Goal: Information Seeking & Learning: Learn about a topic

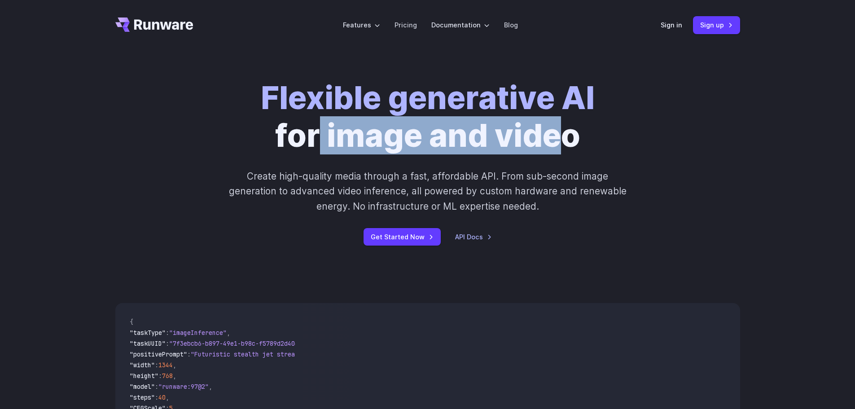
click at [553, 137] on h1 "Flexible generative AI for image and video" at bounding box center [428, 116] width 334 height 75
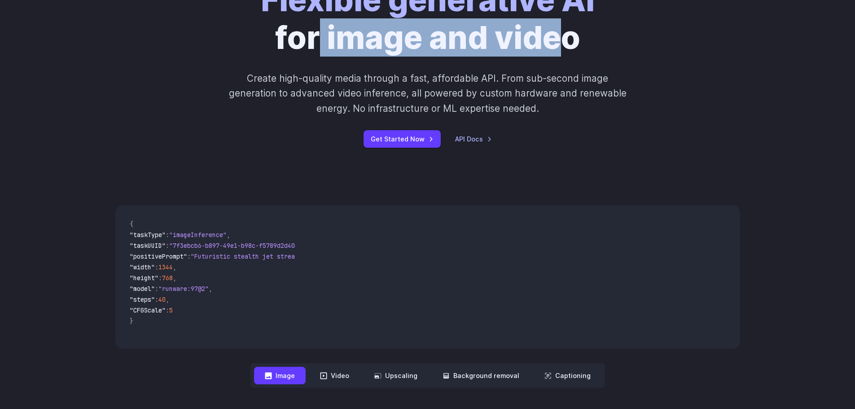
scroll to position [179, 0]
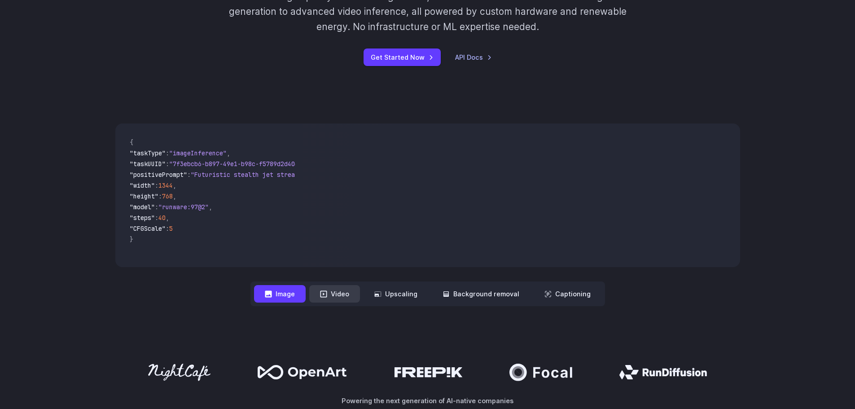
click at [351, 291] on button "Video" at bounding box center [334, 293] width 51 height 17
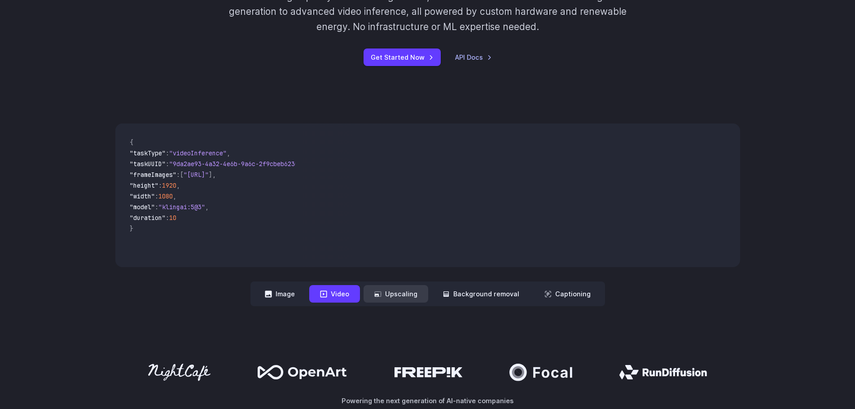
click at [411, 292] on button "Upscaling" at bounding box center [395, 293] width 65 height 17
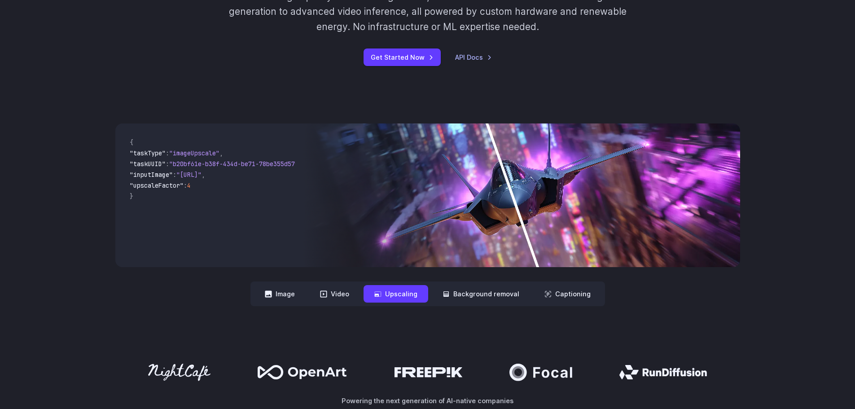
click at [515, 209] on img at bounding box center [520, 195] width 437 height 144
click at [477, 296] on button "Background removal" at bounding box center [481, 293] width 98 height 17
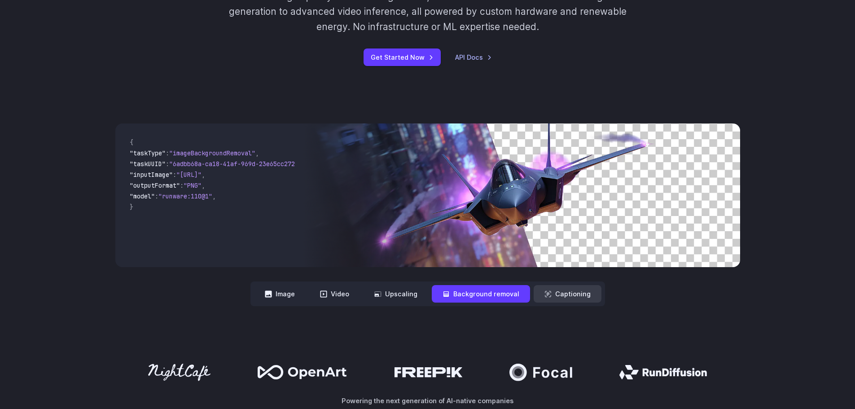
click at [557, 294] on button "Captioning" at bounding box center [567, 293] width 68 height 17
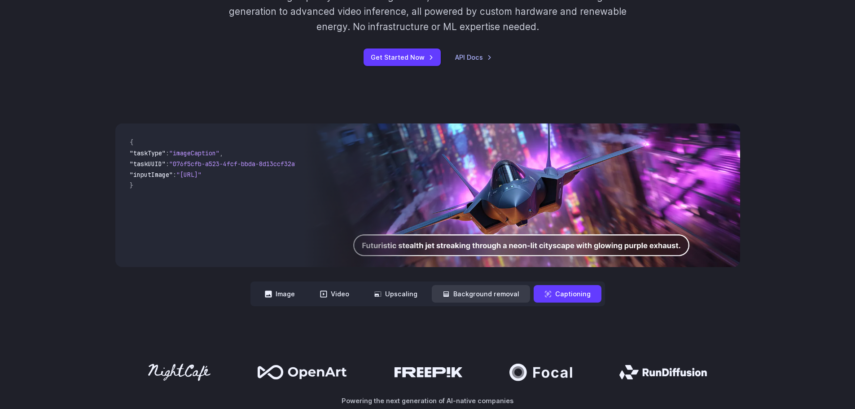
click at [497, 298] on button "Background removal" at bounding box center [481, 293] width 98 height 17
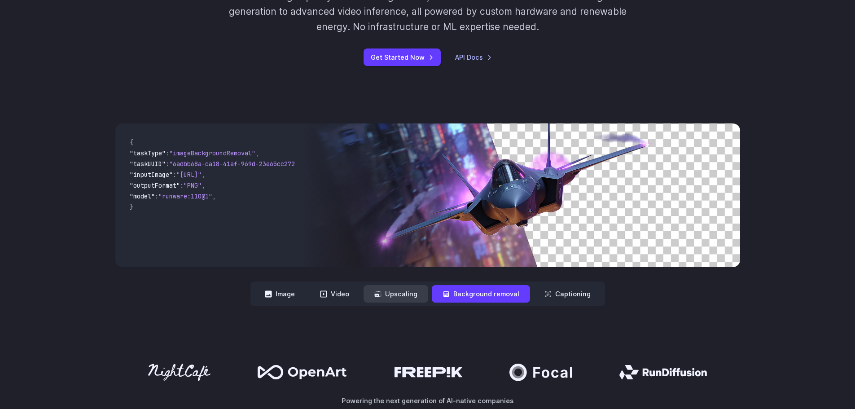
click at [428, 297] on button "Upscaling" at bounding box center [395, 293] width 65 height 17
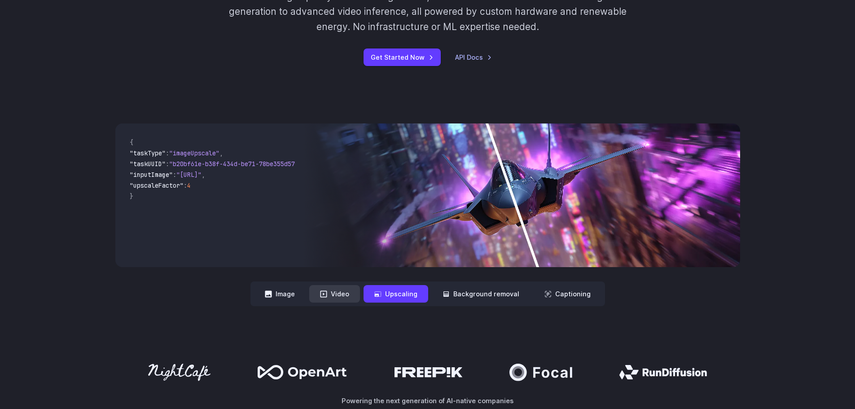
click at [353, 297] on button "Video" at bounding box center [334, 293] width 51 height 17
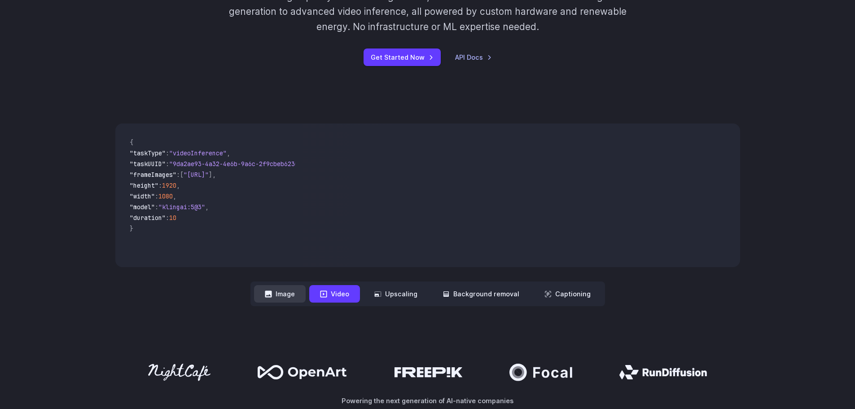
click at [297, 295] on button "Image" at bounding box center [280, 293] width 52 height 17
click at [311, 295] on nav "**********" at bounding box center [427, 293] width 354 height 25
click at [324, 294] on icon at bounding box center [323, 293] width 7 height 7
click at [336, 295] on button "Video" at bounding box center [334, 293] width 51 height 17
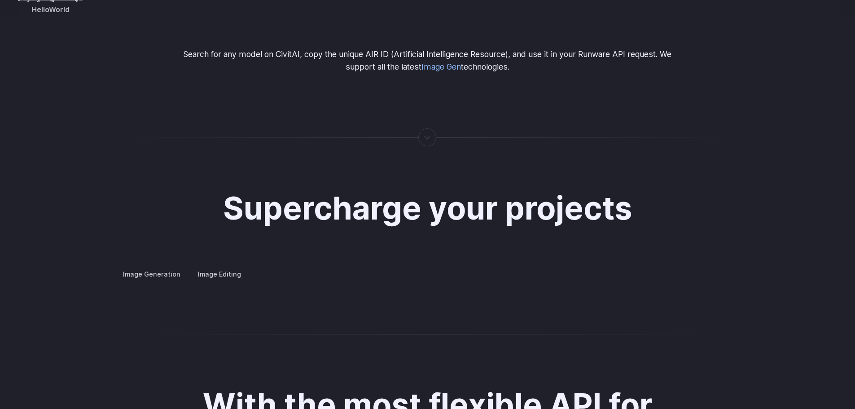
scroll to position [1615, 0]
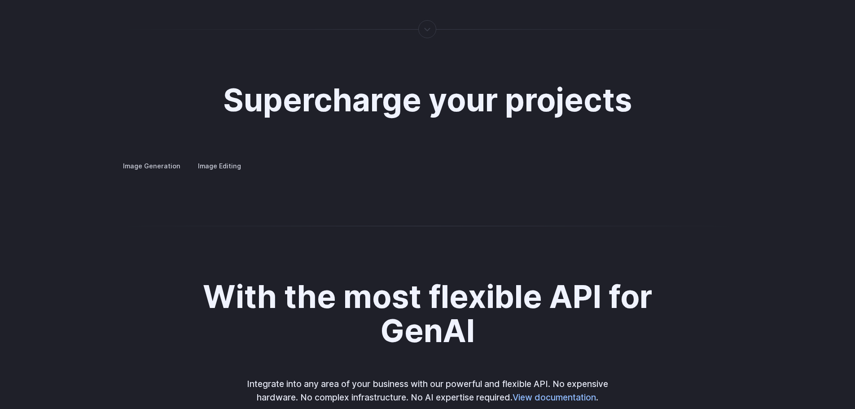
click at [223, 159] on label "Image Editing" at bounding box center [219, 166] width 58 height 16
click at [150, 158] on label "Image Generation" at bounding box center [151, 166] width 73 height 16
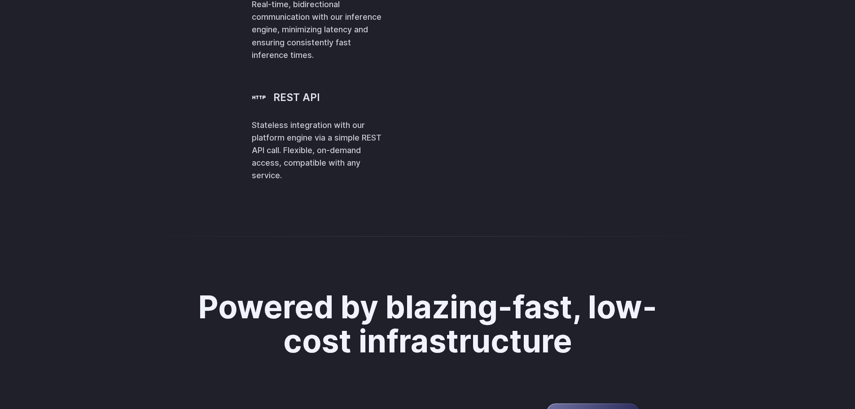
scroll to position [2198, 0]
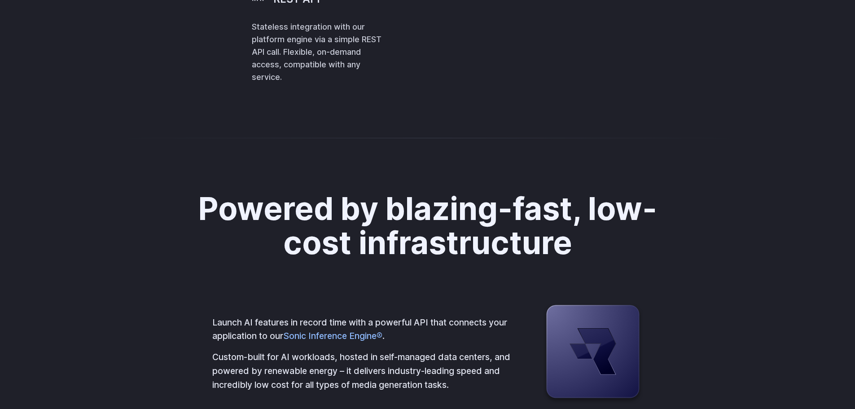
drag, startPoint x: 519, startPoint y: 119, endPoint x: 545, endPoint y: 119, distance: 25.6
click at [0, 0] on span "const runware = new Runware ({ apiKey : 'RUNWARE_API_KEY' })" at bounding box center [0, 0] width 0 height 0
drag, startPoint x: 498, startPoint y: 139, endPoint x: 521, endPoint y: 139, distance: 23.3
click at [0, 0] on span ".requestImages" at bounding box center [0, 0] width 0 height 0
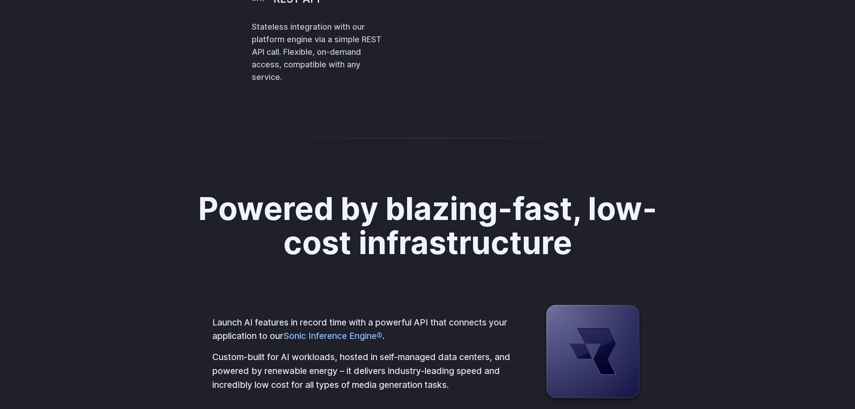
drag, startPoint x: 456, startPoint y: 151, endPoint x: 607, endPoint y: 146, distance: 150.8
click at [0, 0] on span "positivePrompt : 'Concept design for a futuristic motorbike' ," at bounding box center [0, 0] width 0 height 0
drag, startPoint x: 404, startPoint y: 157, endPoint x: 420, endPoint y: 158, distance: 16.3
click at [0, 0] on span "height : 1024 ," at bounding box center [0, 0] width 0 height 0
drag, startPoint x: 420, startPoint y: 169, endPoint x: 428, endPoint y: 173, distance: 9.0
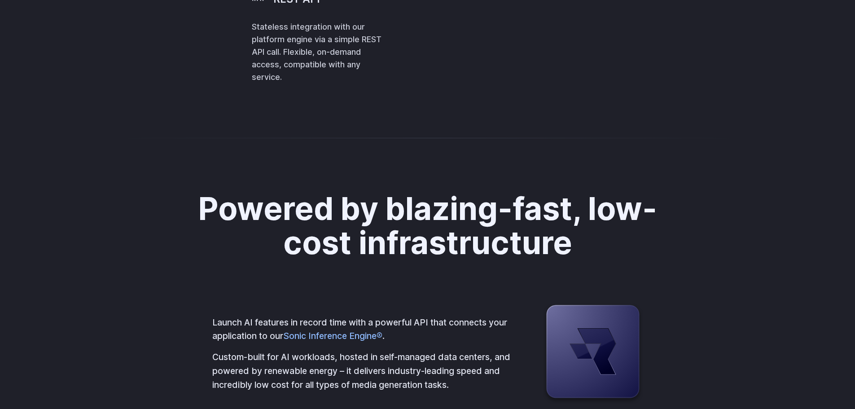
click at [0, 0] on span "1024" at bounding box center [0, 0] width 0 height 0
drag, startPoint x: 426, startPoint y: 175, endPoint x: 456, endPoint y: 181, distance: 30.5
click at [0, 0] on span "model : 'runware:100@1' ," at bounding box center [0, 0] width 0 height 0
drag, startPoint x: 439, startPoint y: 183, endPoint x: 446, endPoint y: 185, distance: 7.5
click at [0, 0] on span "steps : 25 ," at bounding box center [0, 0] width 0 height 0
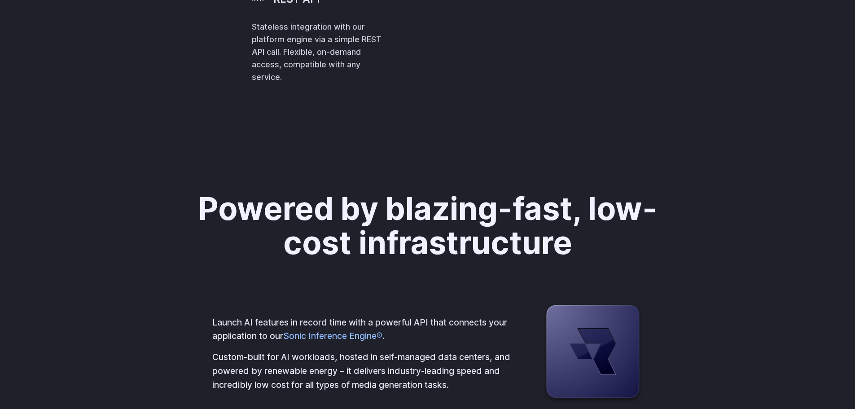
click at [0, 0] on span "numberResults : 4 ," at bounding box center [0, 0] width 0 height 0
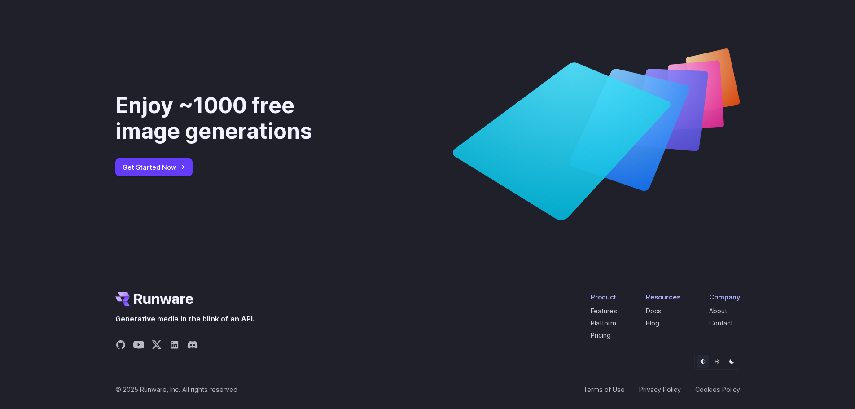
scroll to position [3372, 0]
click at [598, 333] on link "Pricing" at bounding box center [600, 335] width 20 height 8
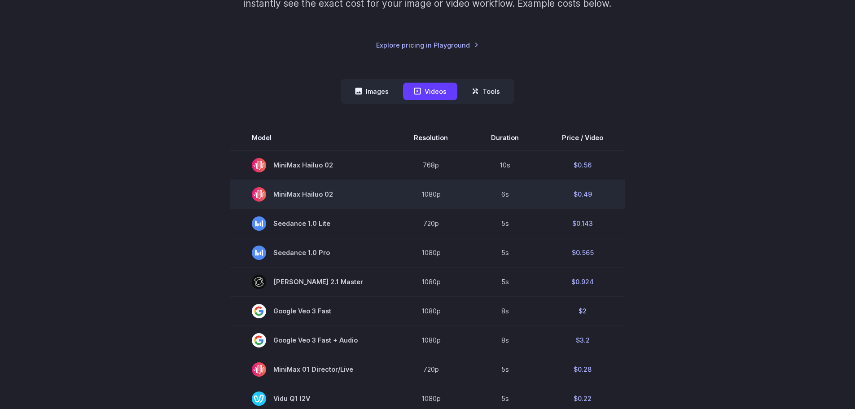
scroll to position [179, 0]
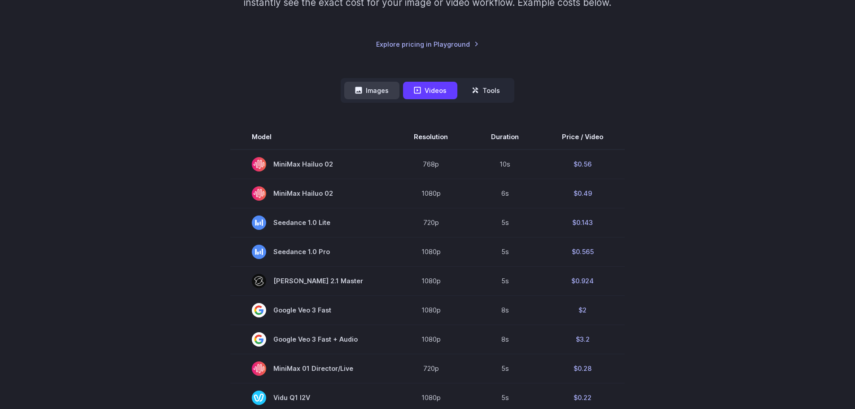
click at [380, 90] on button "Images" at bounding box center [371, 90] width 55 height 17
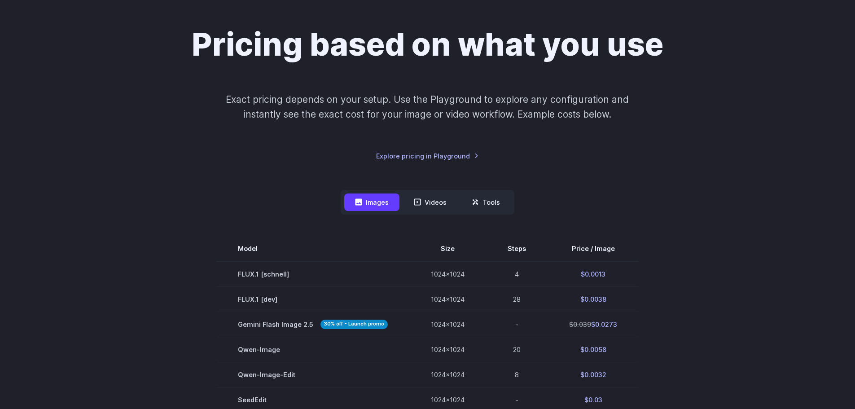
scroll to position [0, 0]
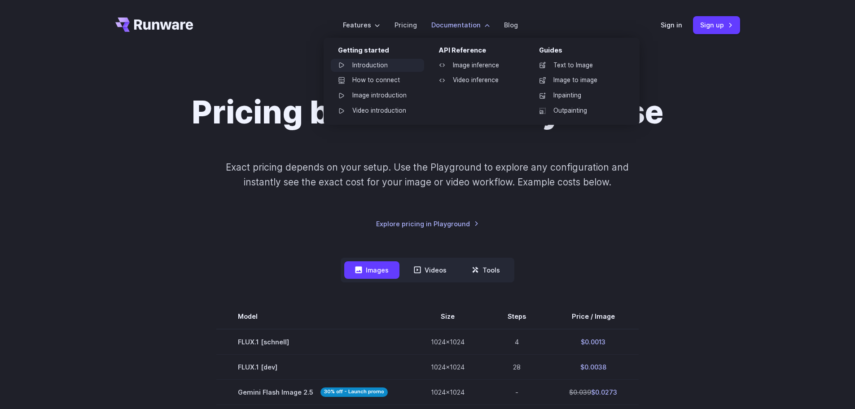
click at [393, 59] on link "Introduction" at bounding box center [377, 65] width 93 height 13
